Goal: Transaction & Acquisition: Purchase product/service

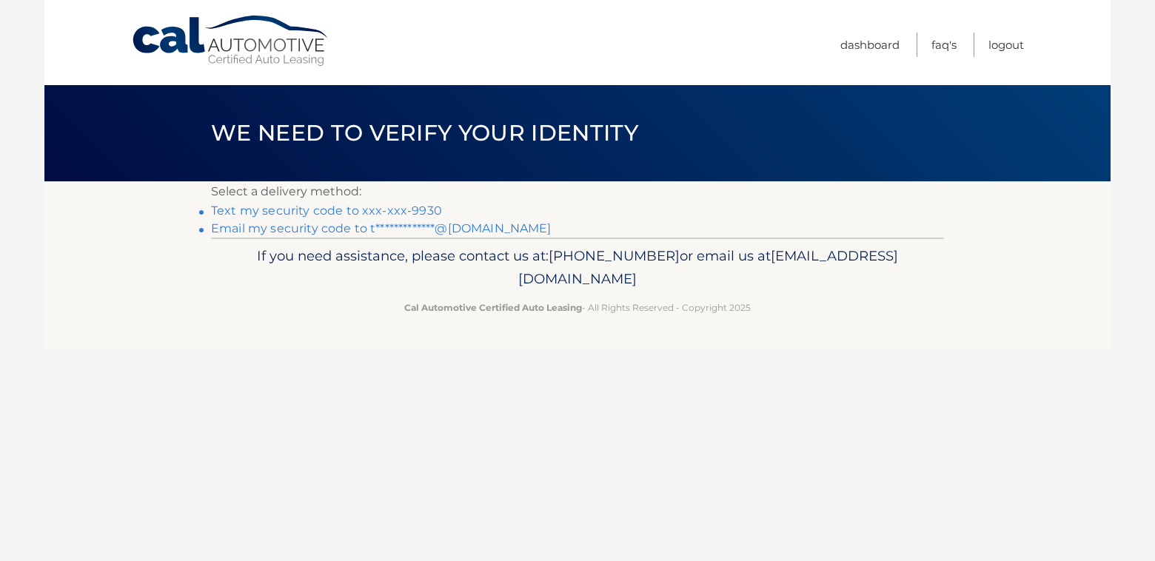
click at [425, 211] on link "Text my security code to xxx-xxx-9930" at bounding box center [326, 211] width 231 height 14
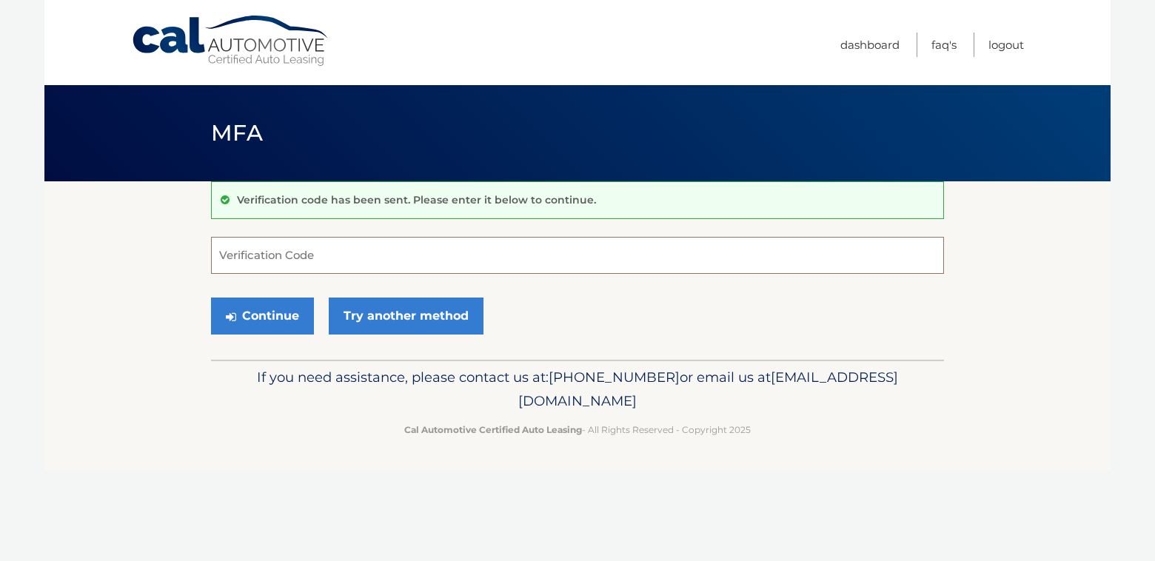
click at [309, 253] on input "Verification Code" at bounding box center [577, 255] width 733 height 37
type input "527216"
click at [211, 298] on button "Continue" at bounding box center [262, 316] width 103 height 37
click at [251, 321] on button "Continue" at bounding box center [262, 316] width 103 height 37
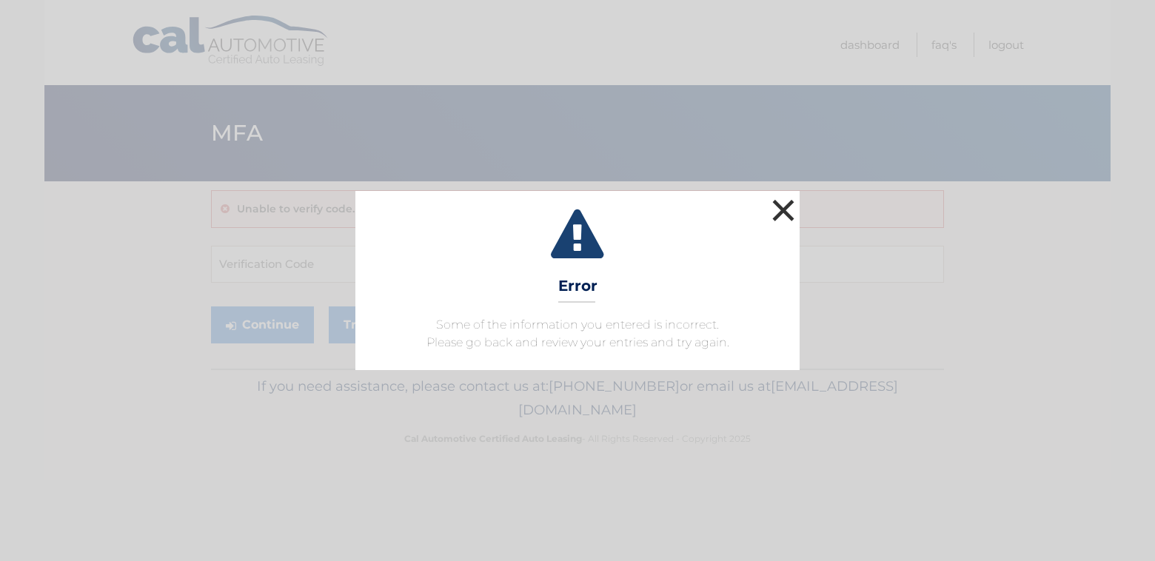
drag, startPoint x: 784, startPoint y: 204, endPoint x: 634, endPoint y: 221, distance: 150.4
click at [783, 204] on button "×" at bounding box center [783, 210] width 30 height 30
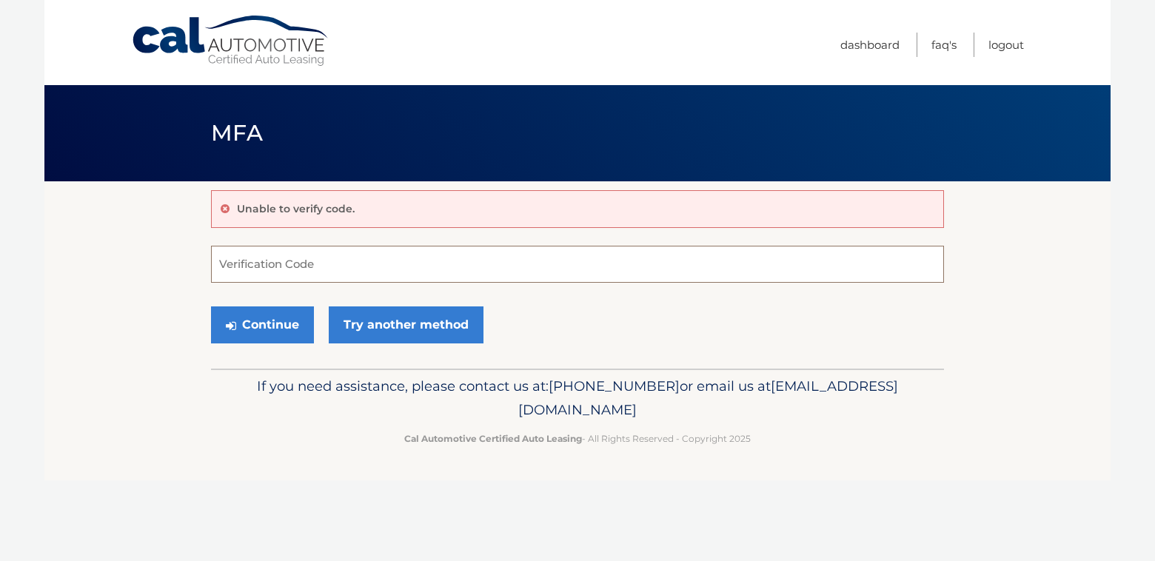
click at [326, 264] on input "Verification Code" at bounding box center [577, 264] width 733 height 37
type input "527216"
click at [267, 338] on button "Continue" at bounding box center [262, 324] width 103 height 37
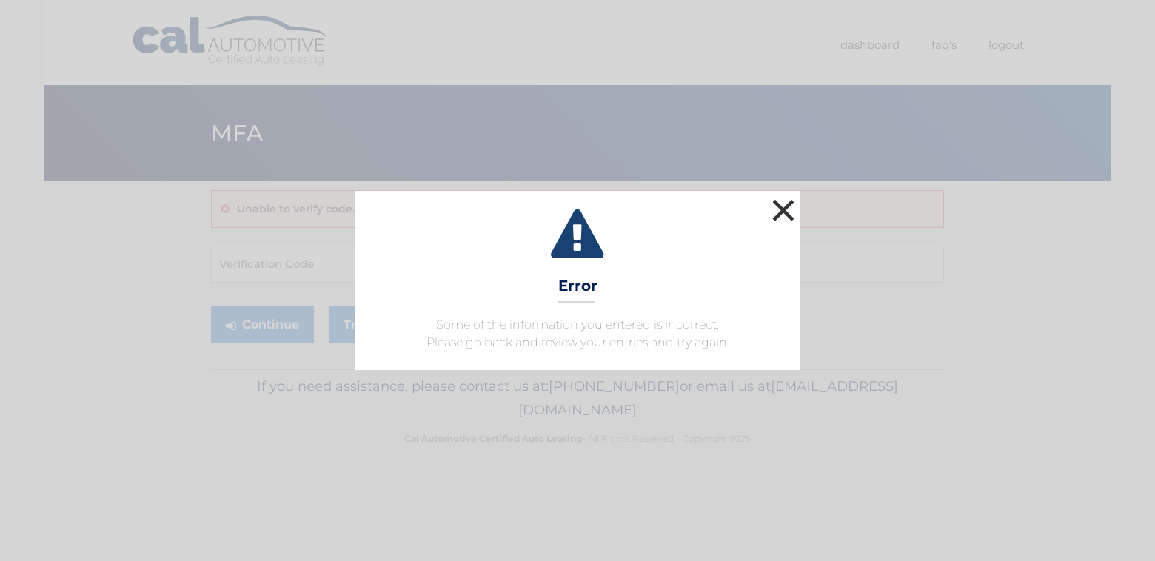
click at [787, 212] on button "×" at bounding box center [783, 210] width 30 height 30
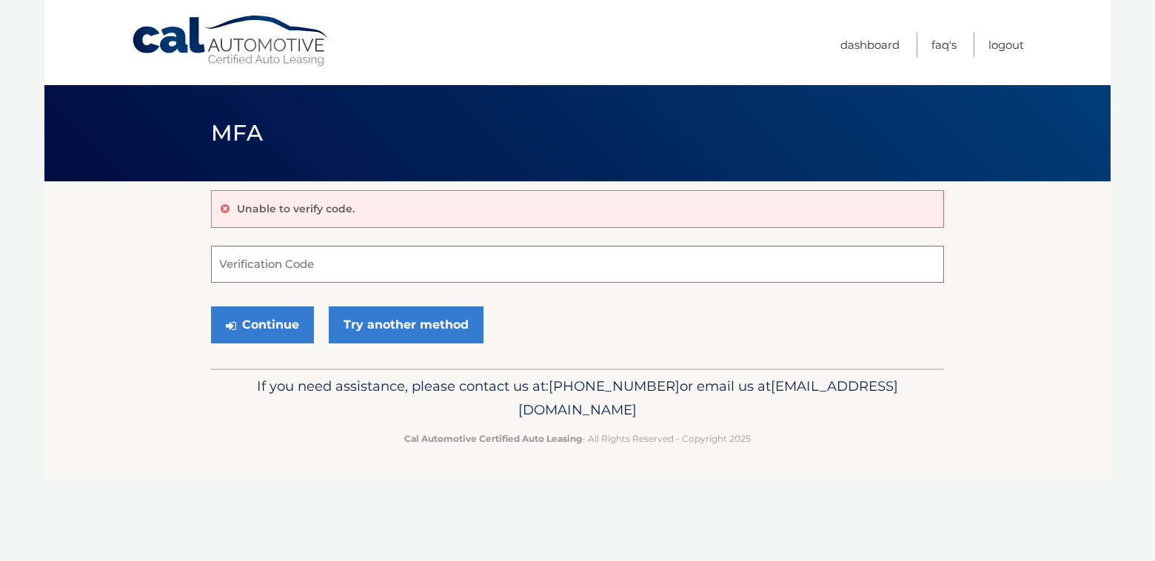
click at [250, 267] on input "Verification Code" at bounding box center [577, 264] width 733 height 37
type input "527216"
click at [245, 334] on button "Continue" at bounding box center [262, 324] width 103 height 37
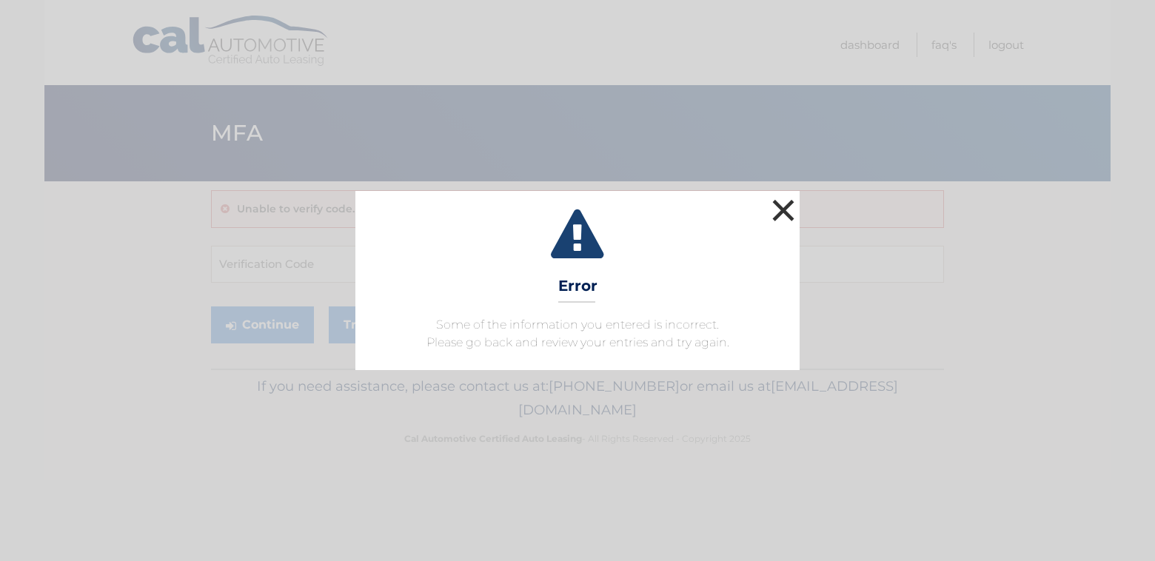
click at [785, 210] on button "×" at bounding box center [783, 210] width 30 height 30
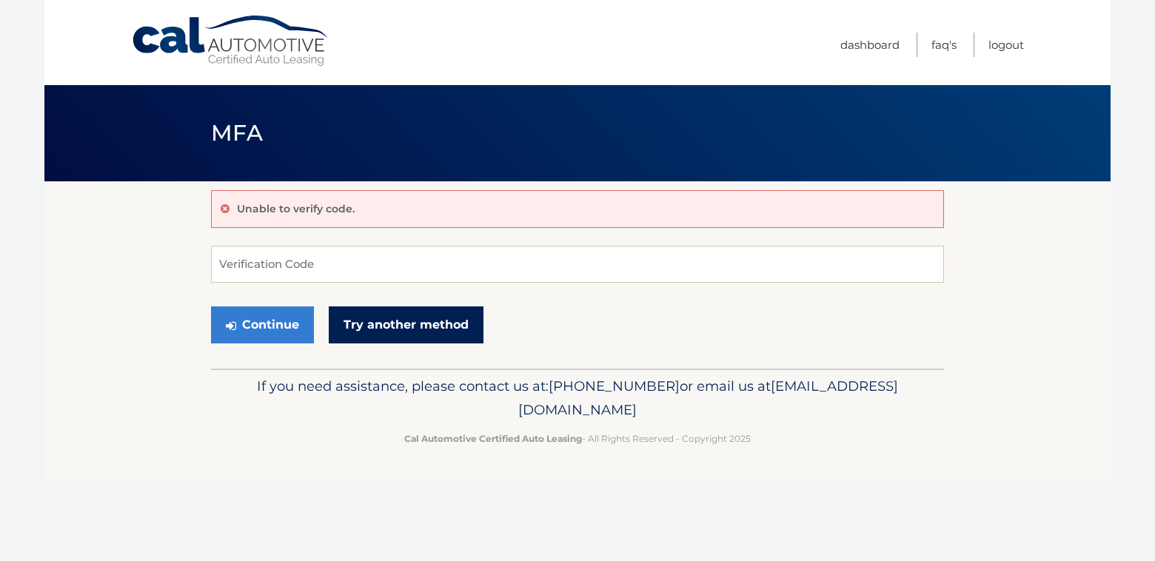
click at [387, 324] on link "Try another method" at bounding box center [406, 324] width 155 height 37
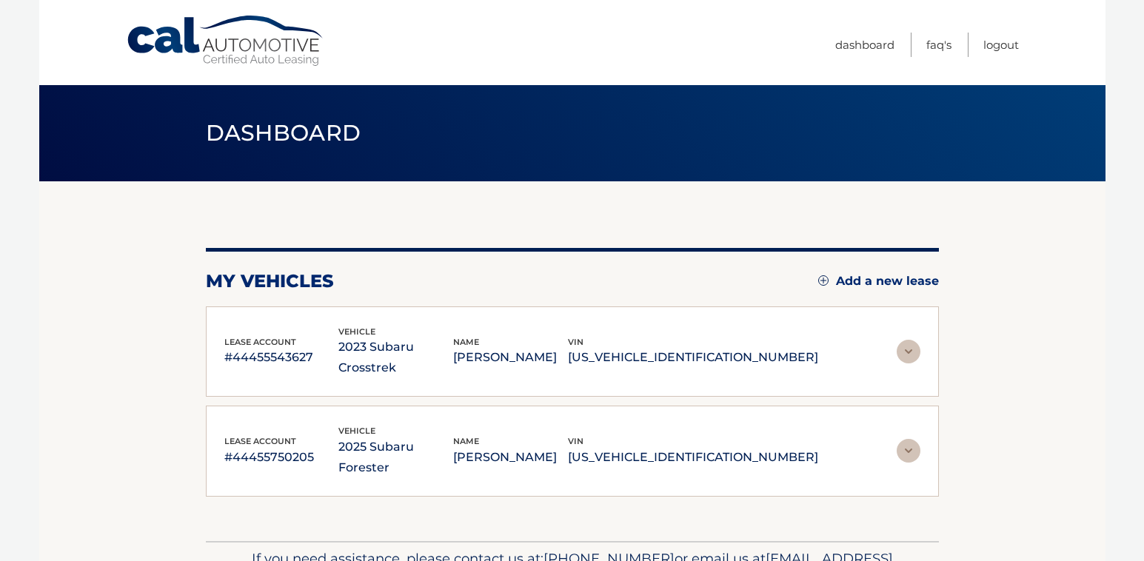
click at [909, 343] on img at bounding box center [908, 352] width 24 height 24
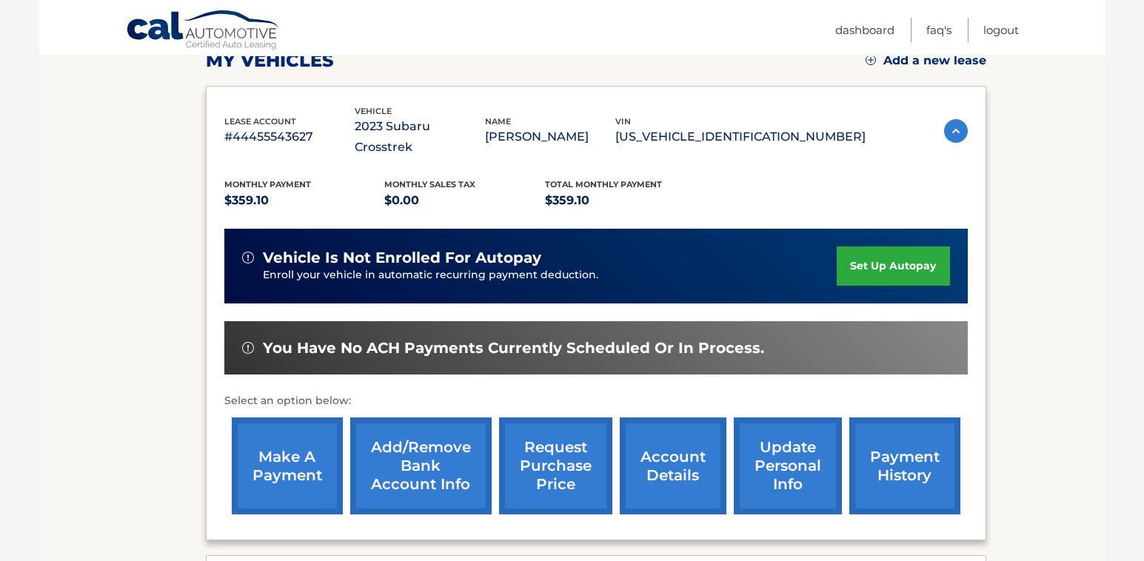
scroll to position [222, 0]
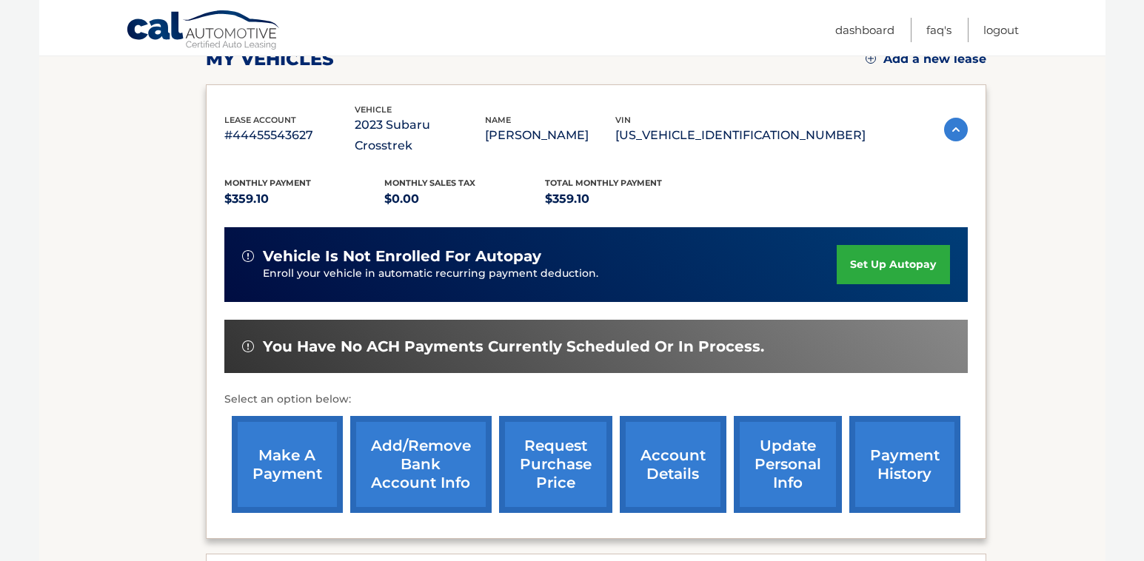
click at [298, 426] on link "make a payment" at bounding box center [287, 464] width 111 height 97
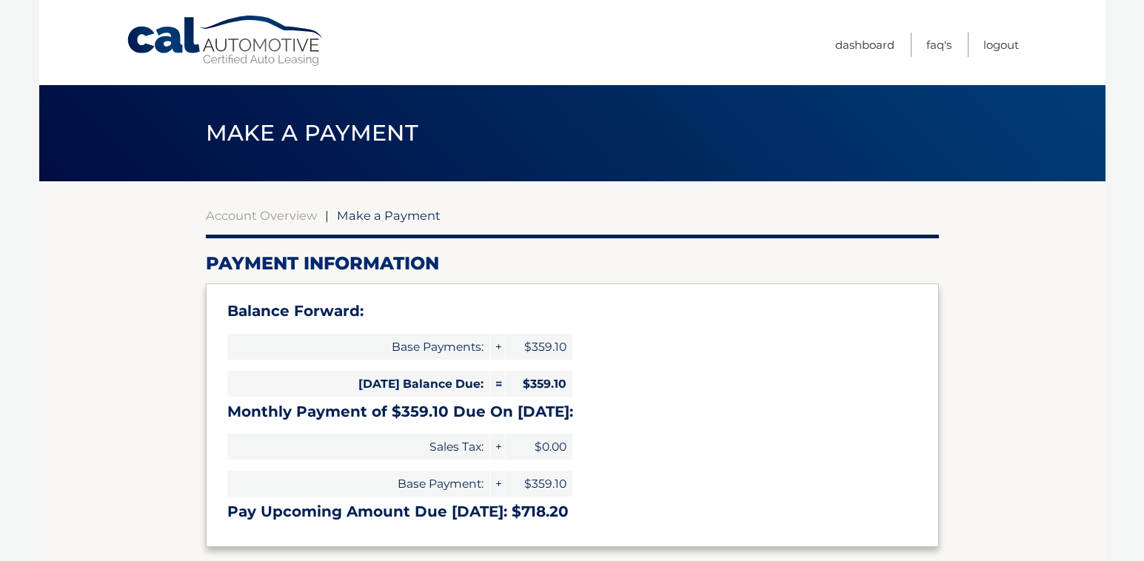
select select "Mzg5NjNiNDctYzc5YS00Y2QxLWE1ZGMtOTM0MjBmMTEzNjk2"
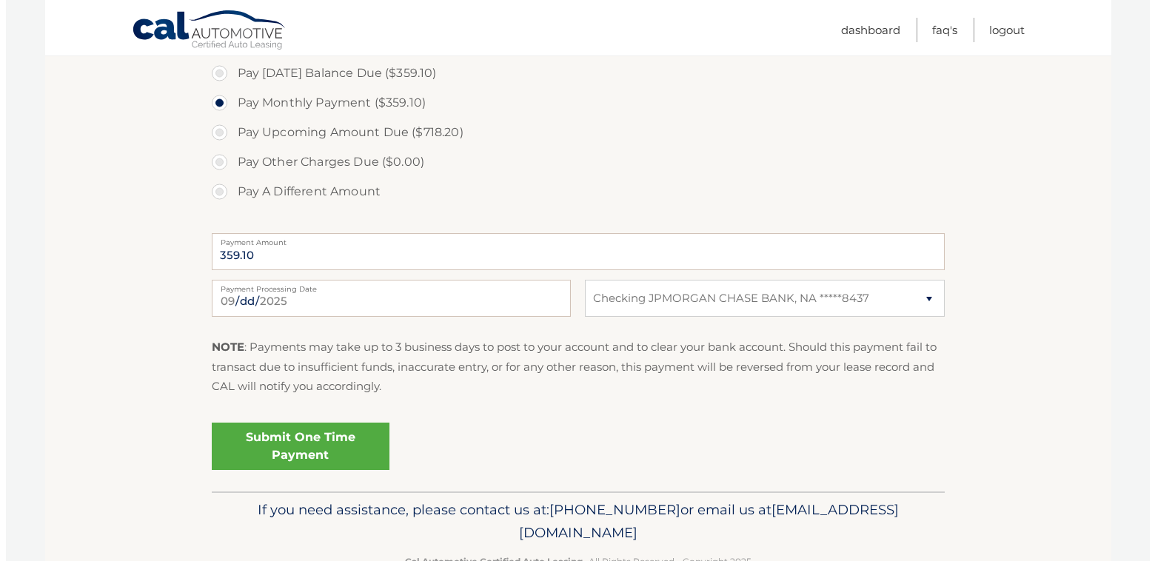
scroll to position [518, 0]
click at [463, 302] on input "[DATE]" at bounding box center [385, 296] width 359 height 37
type input "[DATE]"
click at [330, 440] on link "Submit One Time Payment" at bounding box center [295, 444] width 178 height 47
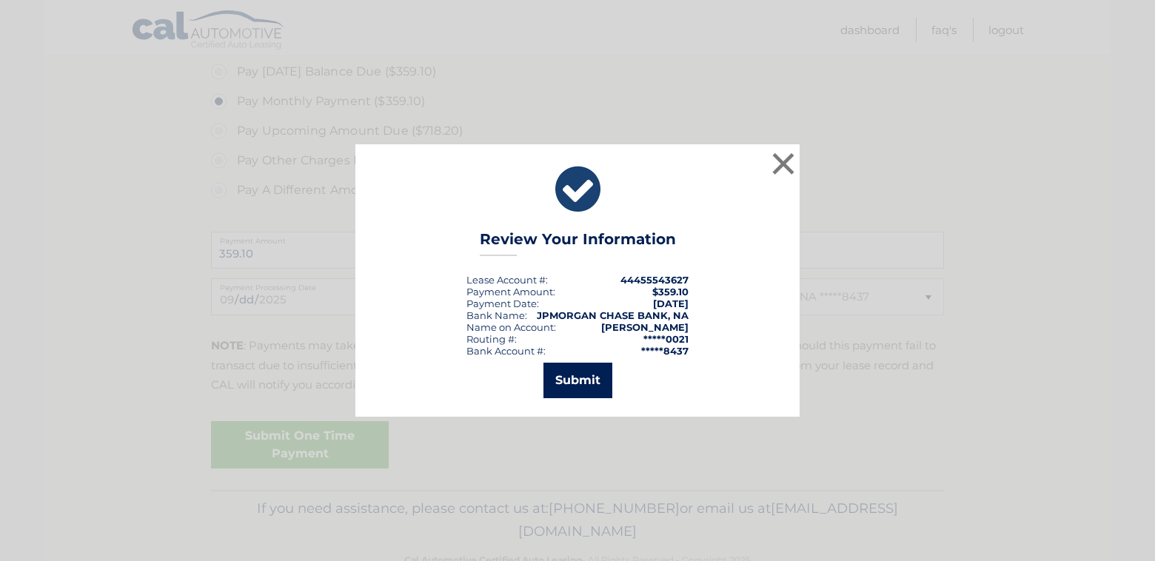
click at [573, 385] on button "Submit" at bounding box center [577, 381] width 69 height 36
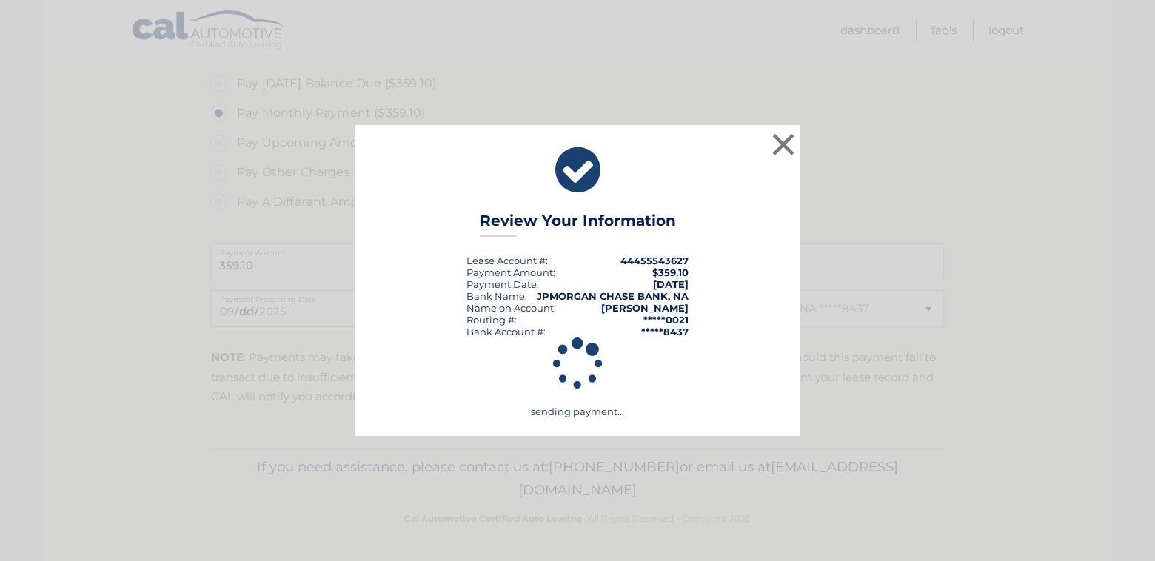
scroll to position [506, 0]
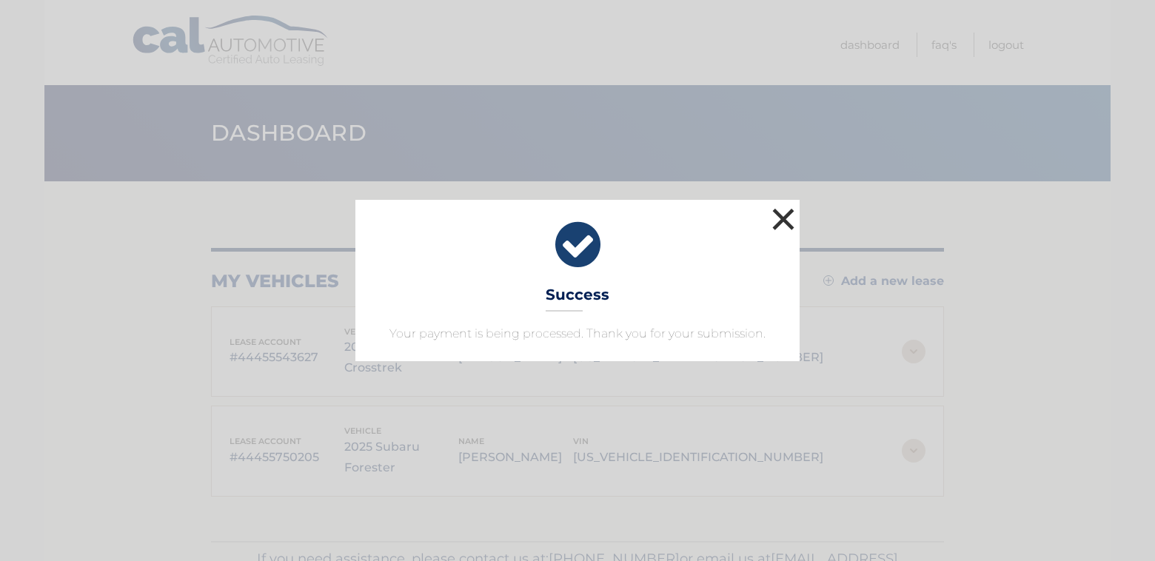
click at [788, 209] on button "×" at bounding box center [783, 219] width 30 height 30
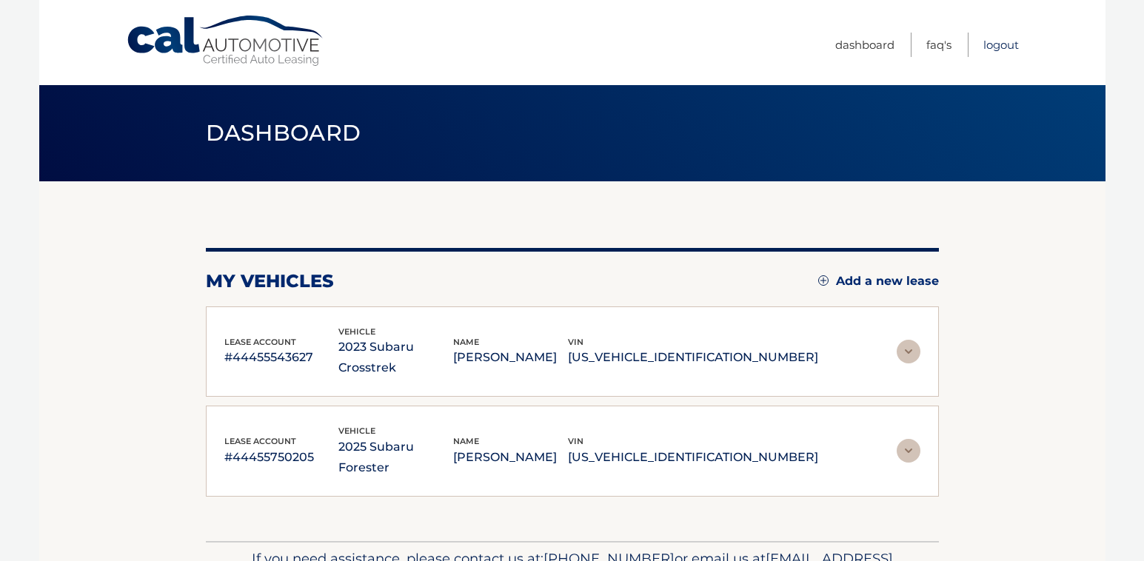
click at [1002, 44] on link "Logout" at bounding box center [1001, 45] width 36 height 24
